Goal: Information Seeking & Learning: Learn about a topic

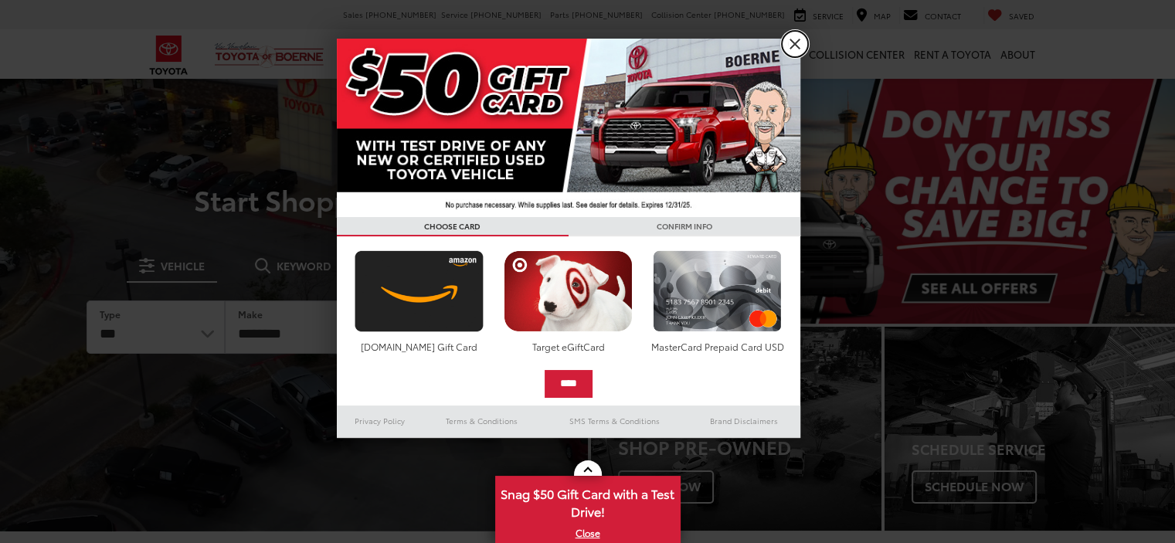
click at [791, 45] on link "X" at bounding box center [795, 44] width 26 height 26
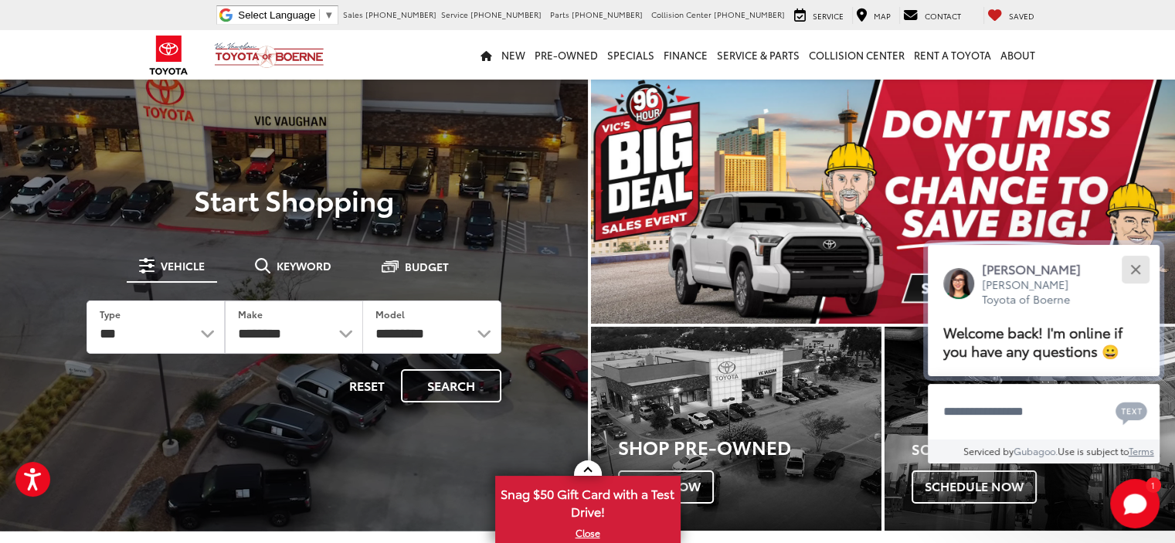
click at [1141, 266] on button "Close" at bounding box center [1135, 269] width 33 height 33
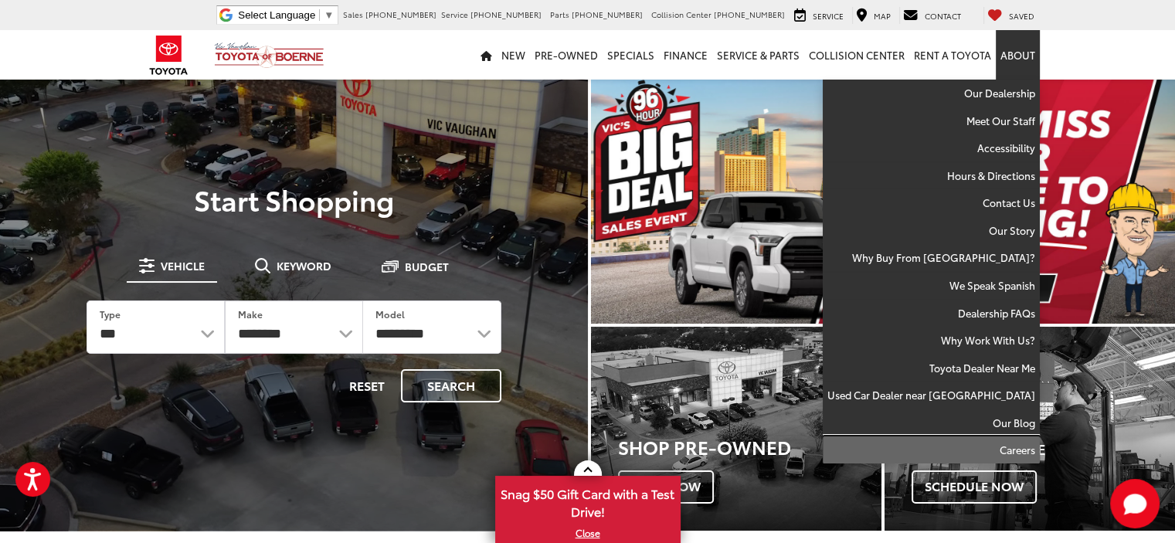
click at [1013, 444] on link "Careers" at bounding box center [931, 450] width 217 height 27
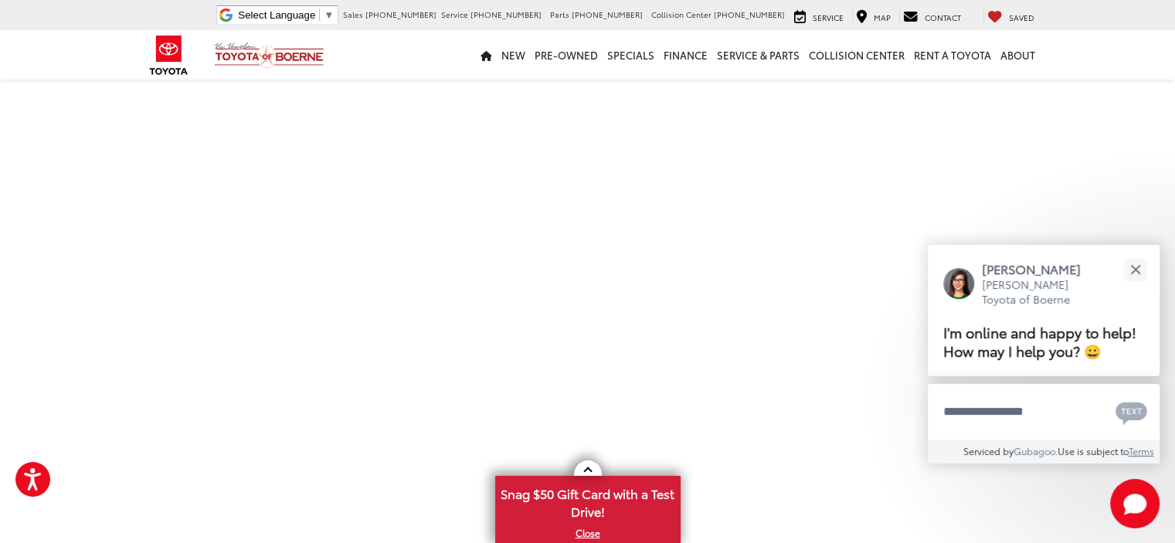
scroll to position [386, 0]
click at [1141, 265] on button "Close" at bounding box center [1135, 269] width 33 height 33
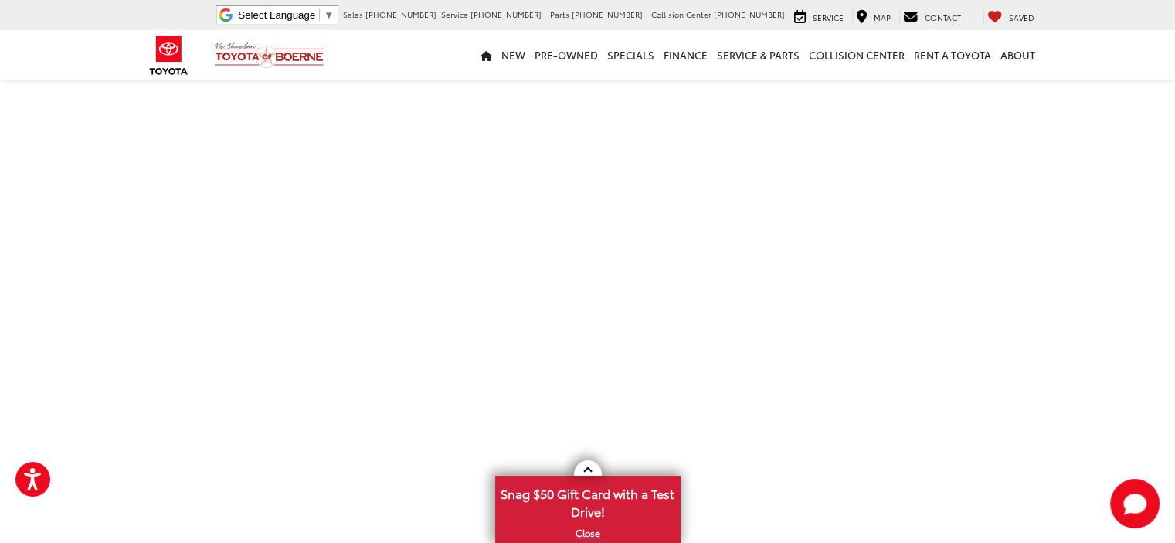
scroll to position [538, 0]
